Goal: Navigation & Orientation: Find specific page/section

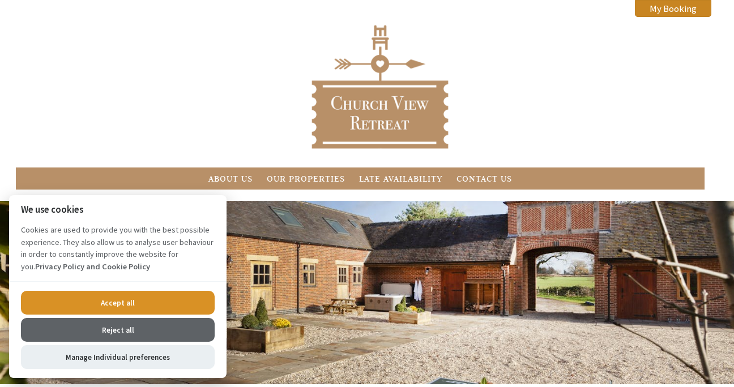
click at [201, 301] on button "Accept all" at bounding box center [118, 303] width 194 height 24
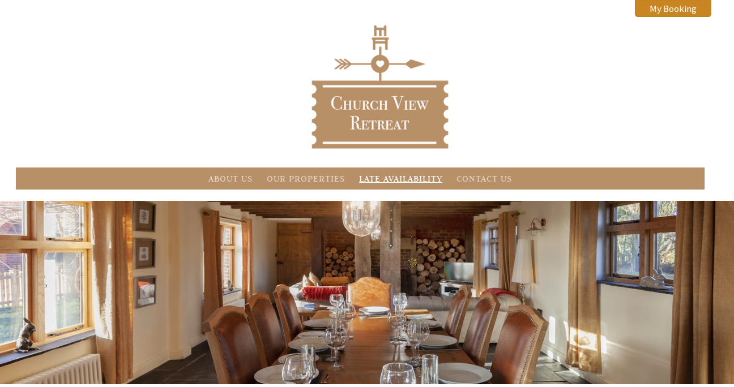
click at [397, 177] on link "Late Availability" at bounding box center [400, 178] width 83 height 11
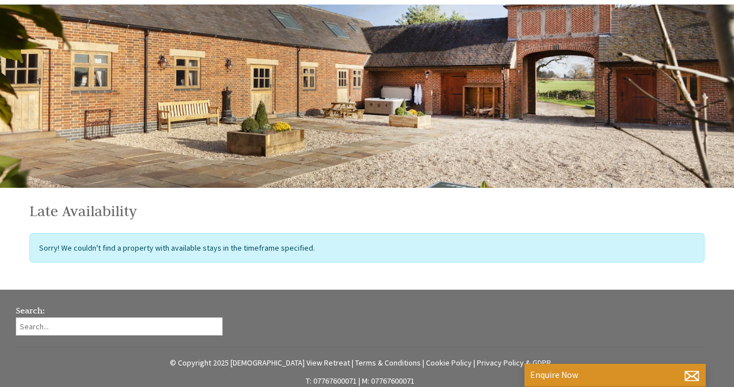
scroll to position [242, 0]
